Goal: Information Seeking & Learning: Find specific fact

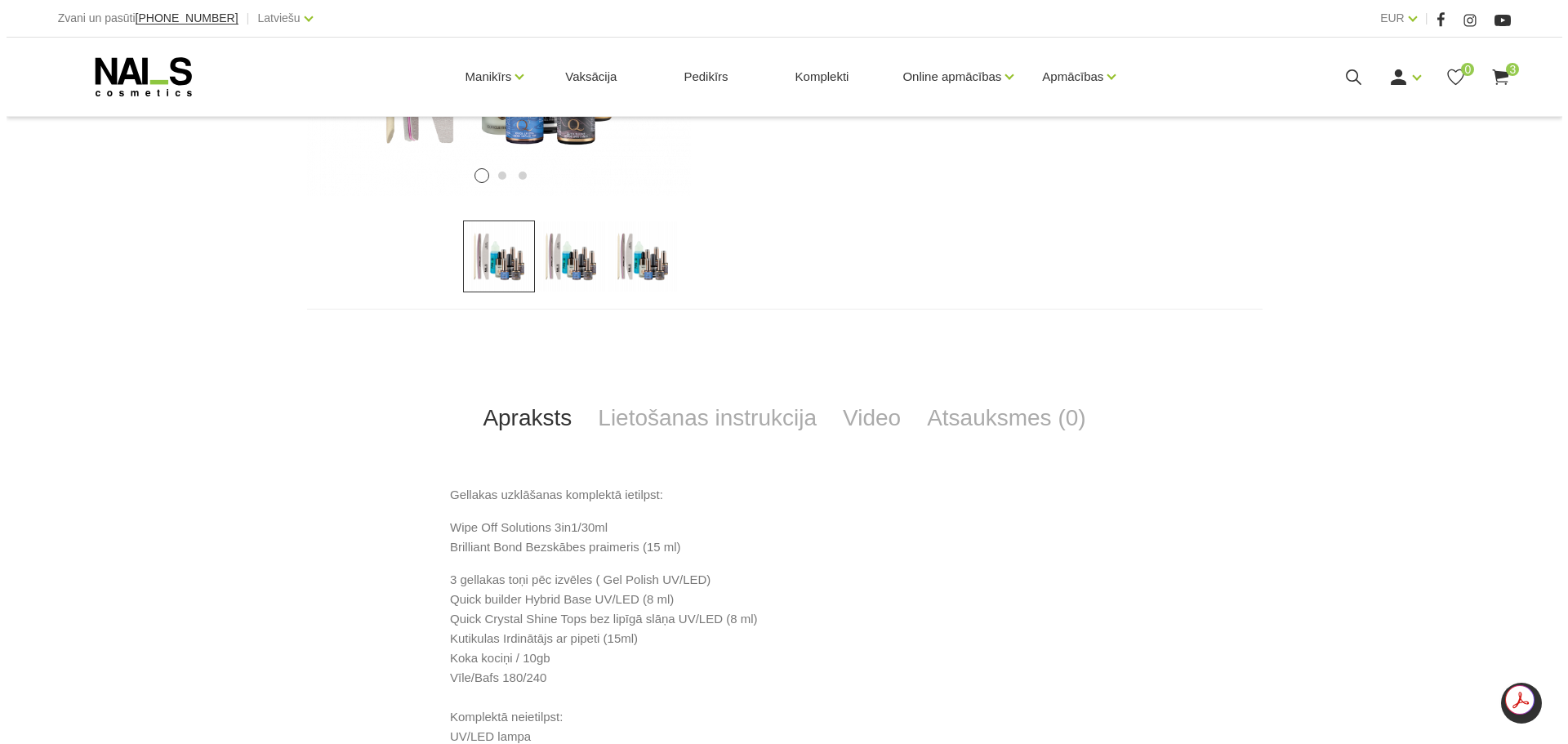
scroll to position [489, 0]
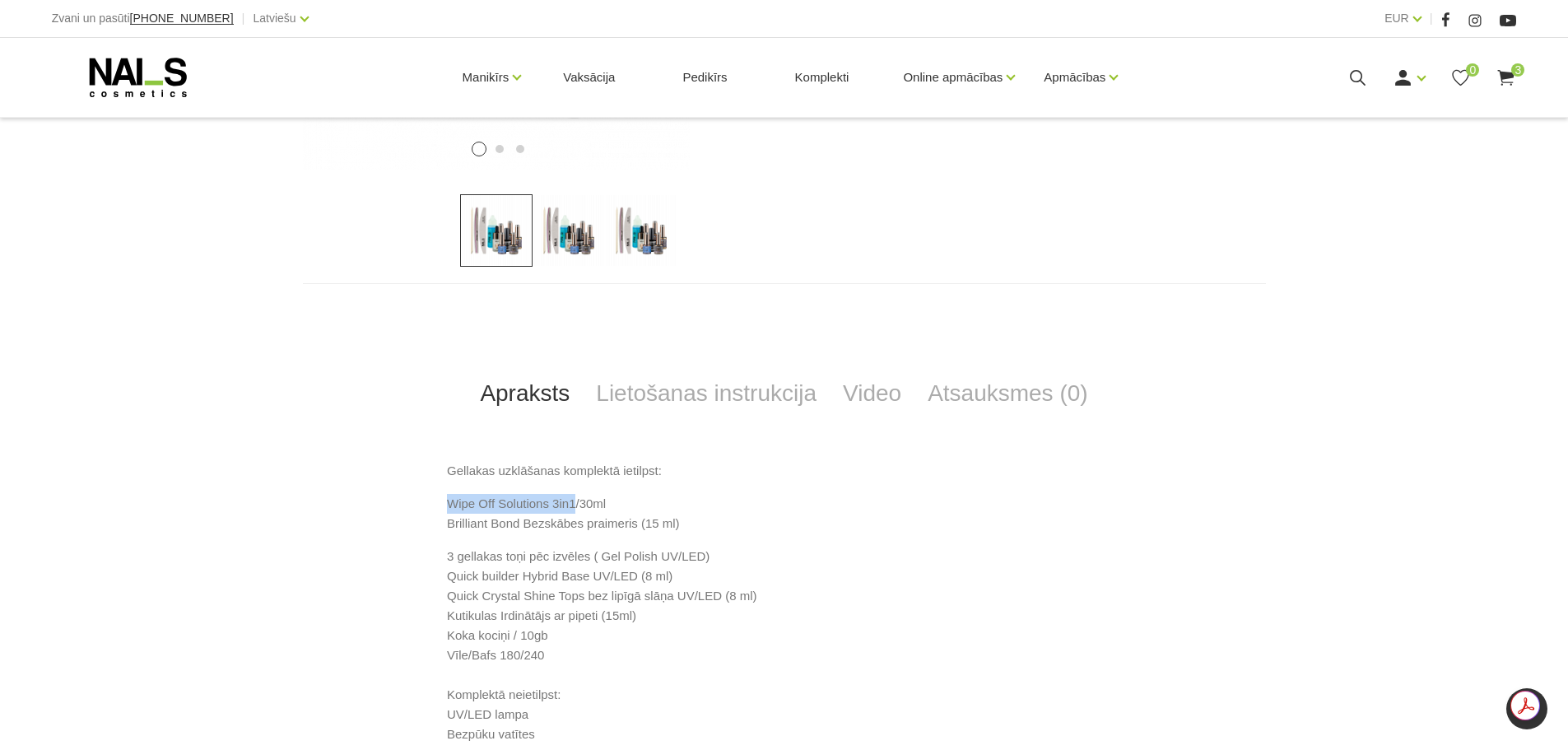
drag, startPoint x: 447, startPoint y: 504, endPoint x: 576, endPoint y: 502, distance: 129.0
click at [576, 502] on p "Wipe Off Solutions 3in1/30ml Brilliant Bond Bezskābes praimeris (15 ml)" at bounding box center [784, 513] width 675 height 40
copy p "Wipe Off Solutions 3in1"
click at [1349, 75] on icon at bounding box center [1357, 77] width 21 height 21
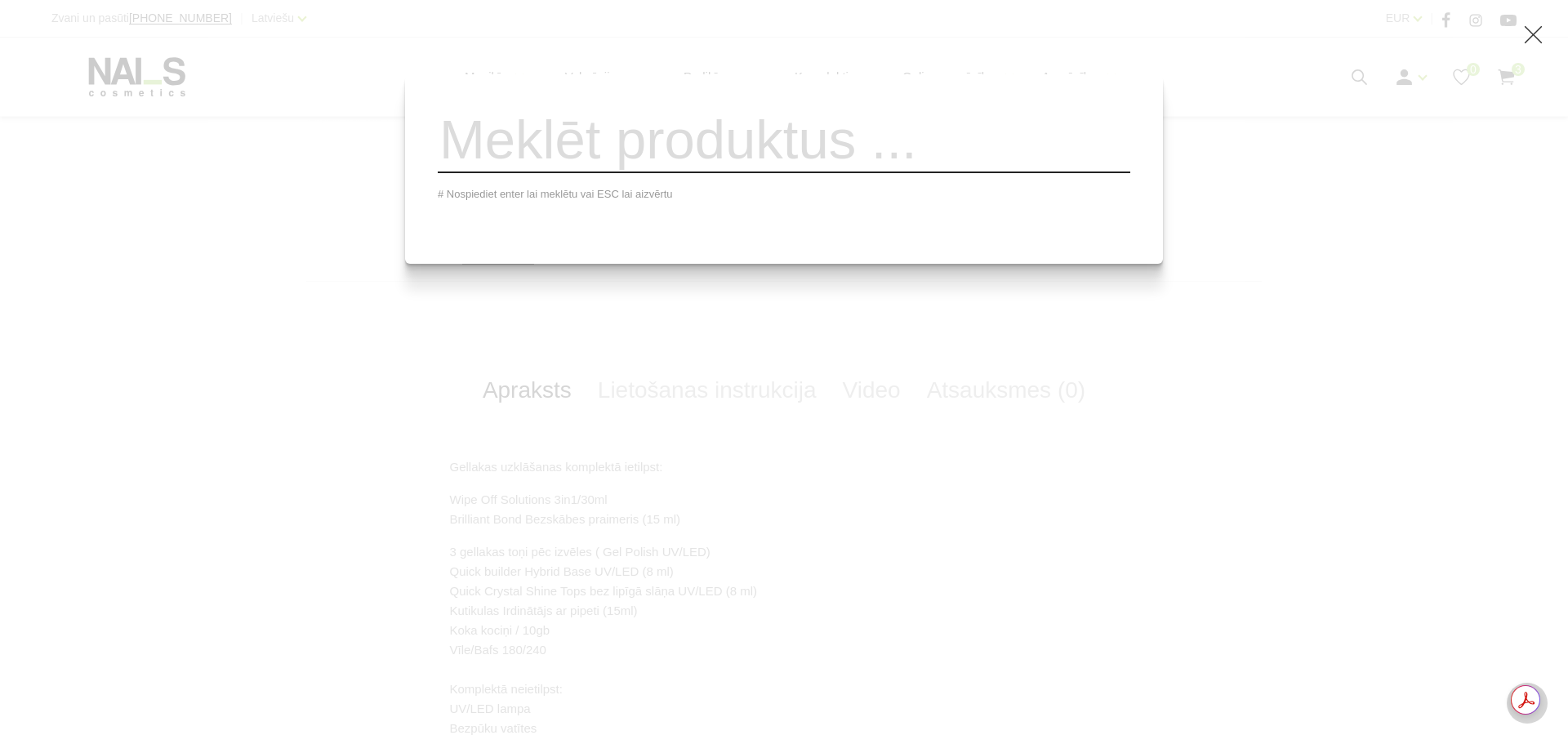
click at [945, 164] on input "search" at bounding box center [784, 140] width 692 height 66
paste input "Wipe Off Solutions 3in1"
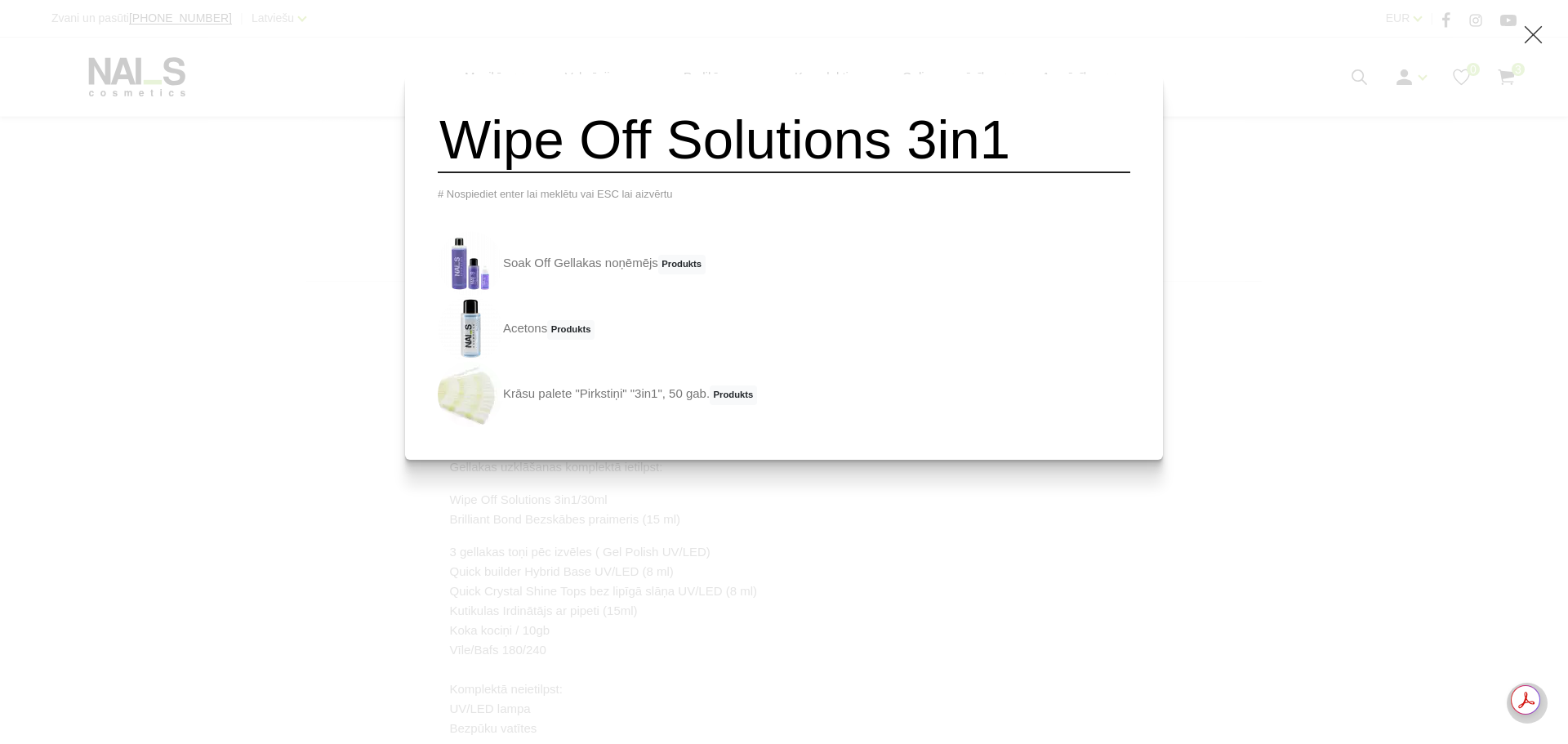
type input "Wipe Off Solutions 3in1"
